Goal: Check status: Check status

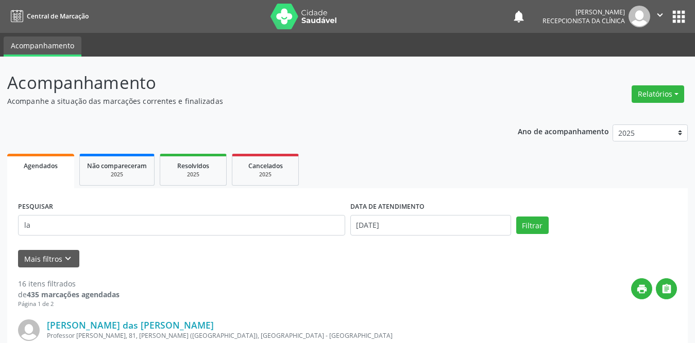
type input "l"
type input "valdenice"
click at [538, 230] on button "Filtrar" at bounding box center [532, 226] width 32 height 18
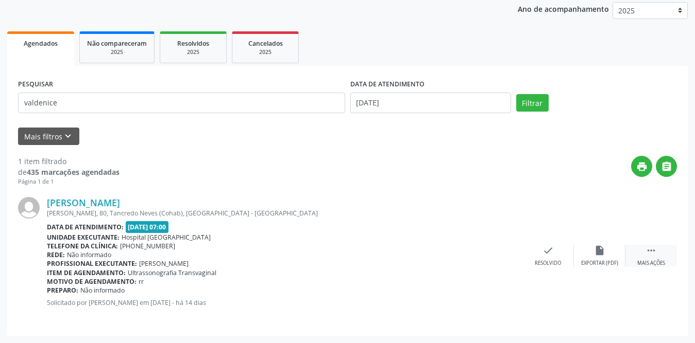
click at [651, 251] on icon "" at bounding box center [650, 250] width 11 height 11
click at [491, 253] on icon "print" at bounding box center [496, 250] width 11 height 11
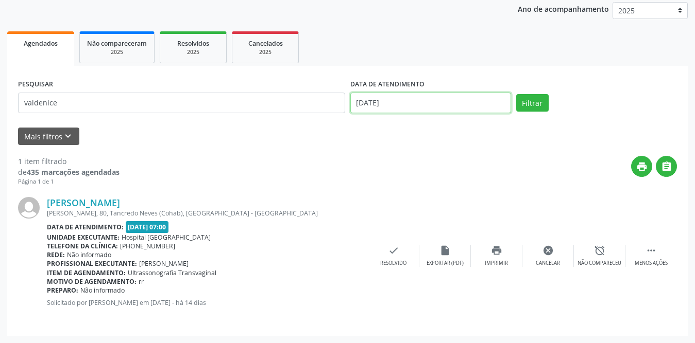
click at [385, 104] on body "Central de Marcação notifications [PERSON_NAME] Recepcionista da clínica  Conf…" at bounding box center [347, 48] width 695 height 343
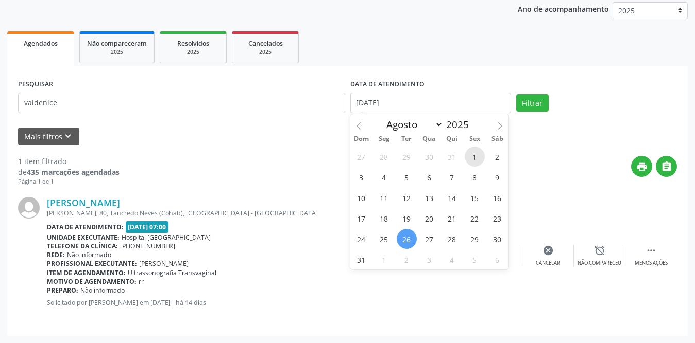
click at [473, 156] on span "1" at bounding box center [474, 157] width 20 height 20
type input "[DATE]"
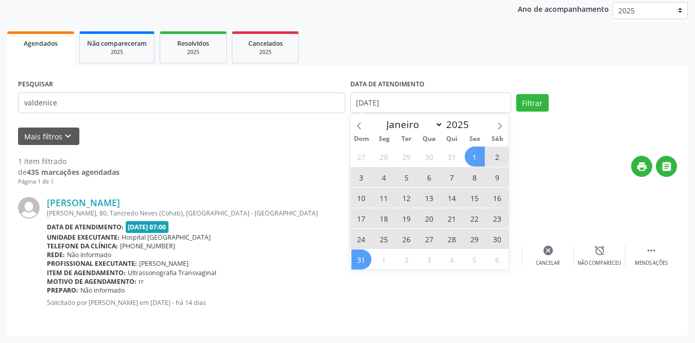
click at [361, 256] on span "31" at bounding box center [361, 260] width 20 height 20
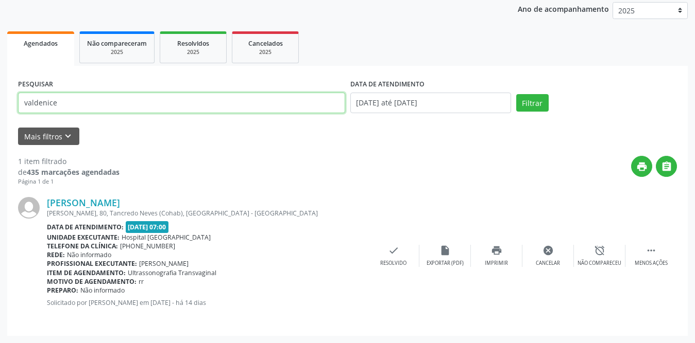
drag, startPoint x: 157, startPoint y: 106, endPoint x: 15, endPoint y: 106, distance: 142.1
click at [15, 106] on div "PESQUISAR valdenice DATA DE ATENDIMENTO [DATE] até [DATE] Filtrar UNIDADE DE RE…" at bounding box center [347, 201] width 680 height 270
type input "[PERSON_NAME]"
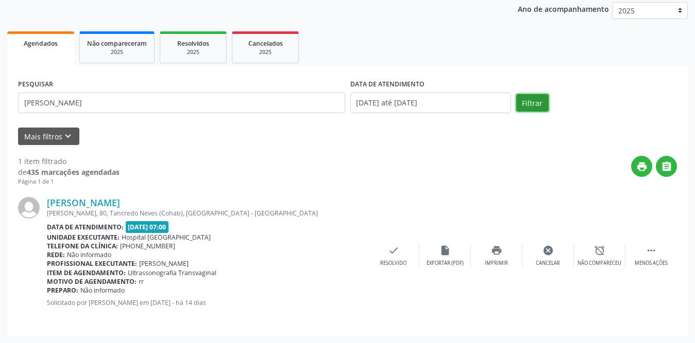
click at [537, 104] on button "Filtrar" at bounding box center [532, 103] width 32 height 18
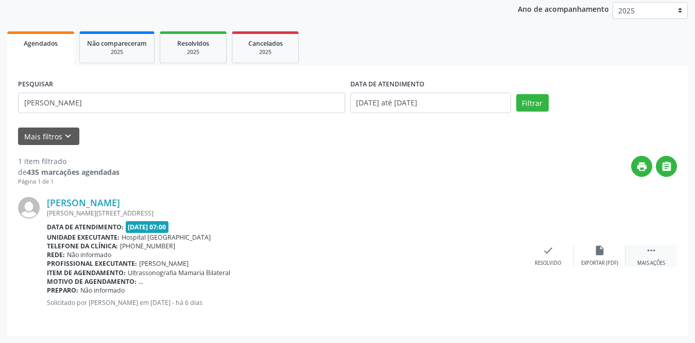
click at [652, 251] on icon "" at bounding box center [650, 250] width 11 height 11
click at [502, 254] on icon "print" at bounding box center [496, 250] width 11 height 11
